Goal: Check status: Check status

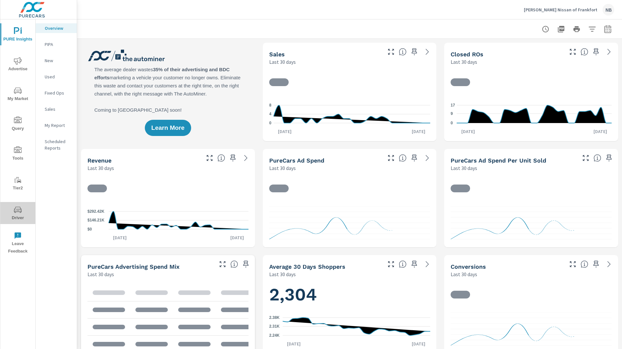
click at [21, 208] on icon "nav menu" at bounding box center [18, 210] width 8 height 8
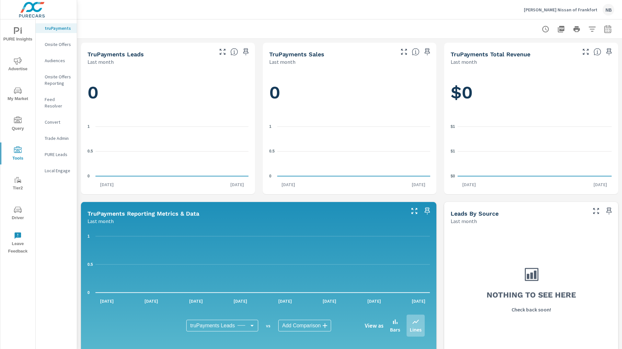
click at [63, 100] on p "Feed Resolver" at bounding box center [58, 102] width 27 height 13
click at [52, 96] on p "Feed Resolver" at bounding box center [58, 102] width 27 height 13
